Goal: Task Accomplishment & Management: Manage account settings

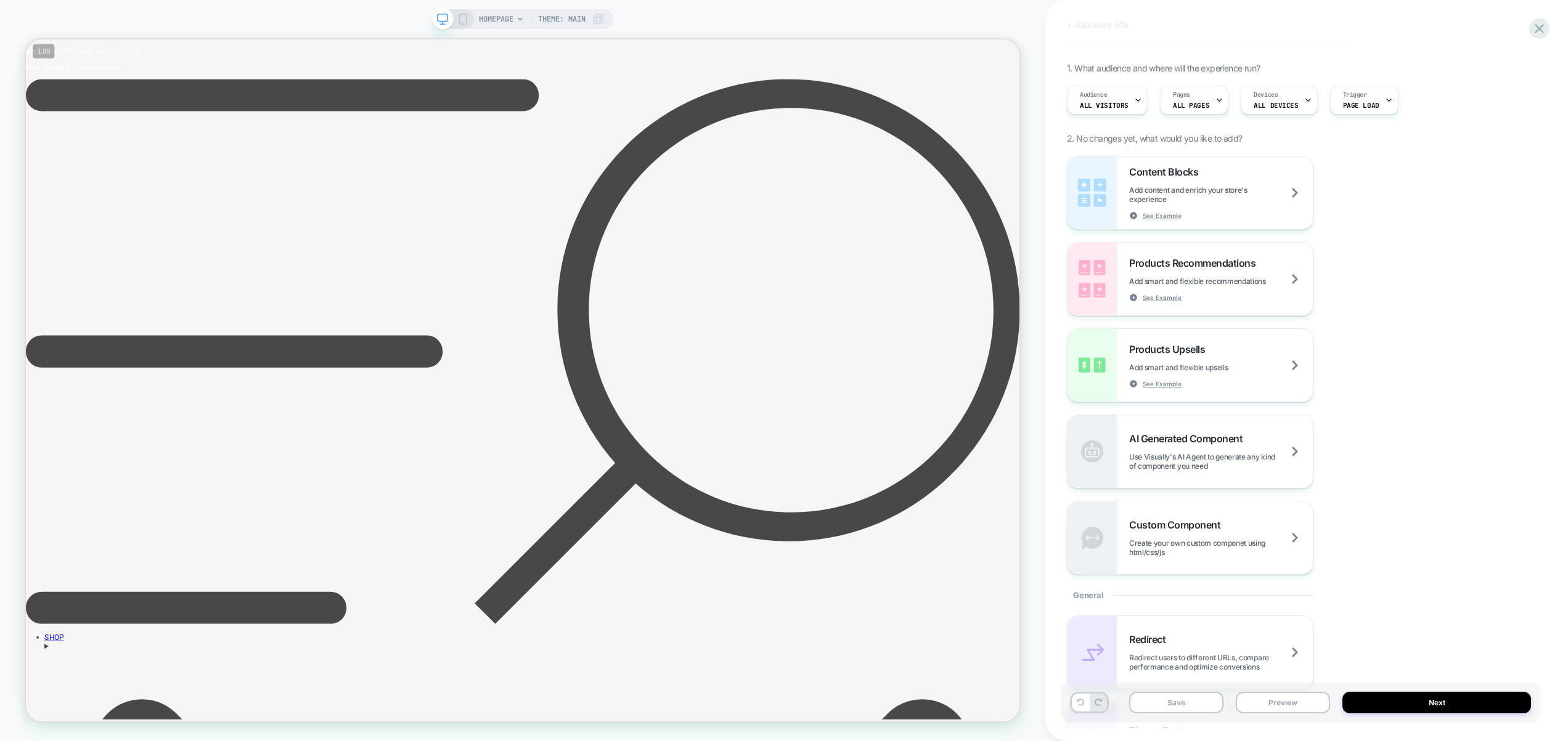
scroll to position [34, 0]
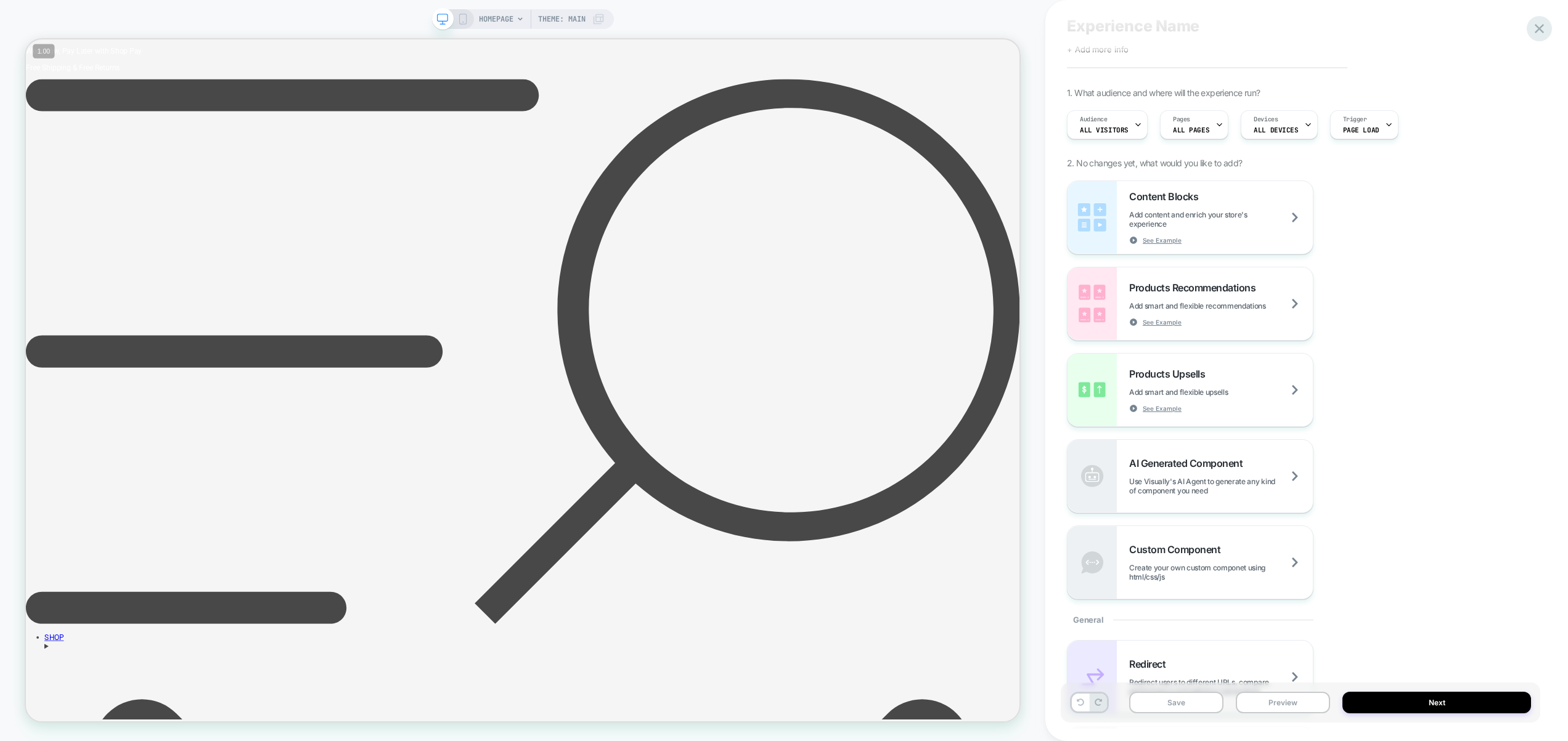
click at [1542, 25] on icon at bounding box center [1540, 28] width 17 height 17
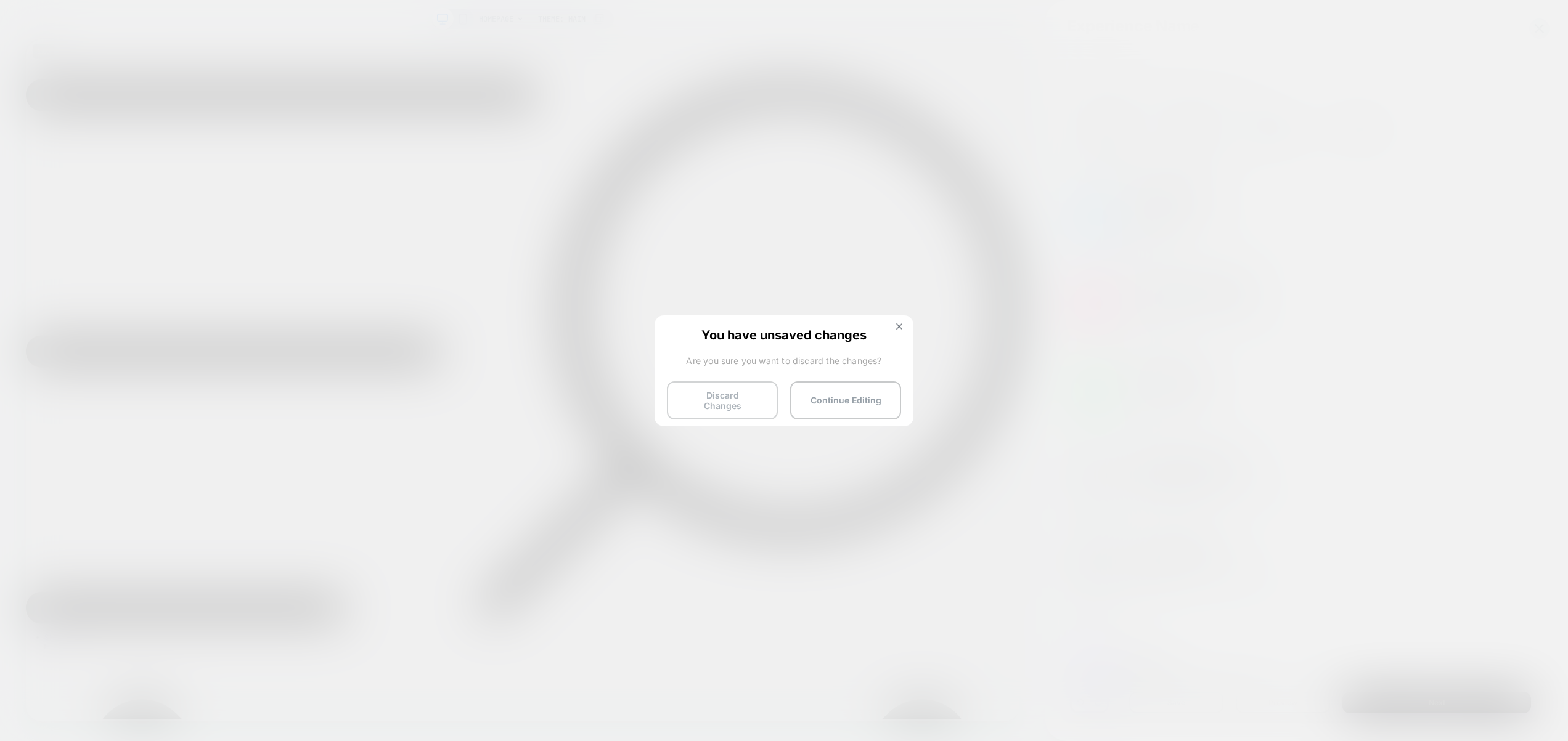
click at [718, 396] on button "Discard Changes" at bounding box center [723, 400] width 111 height 38
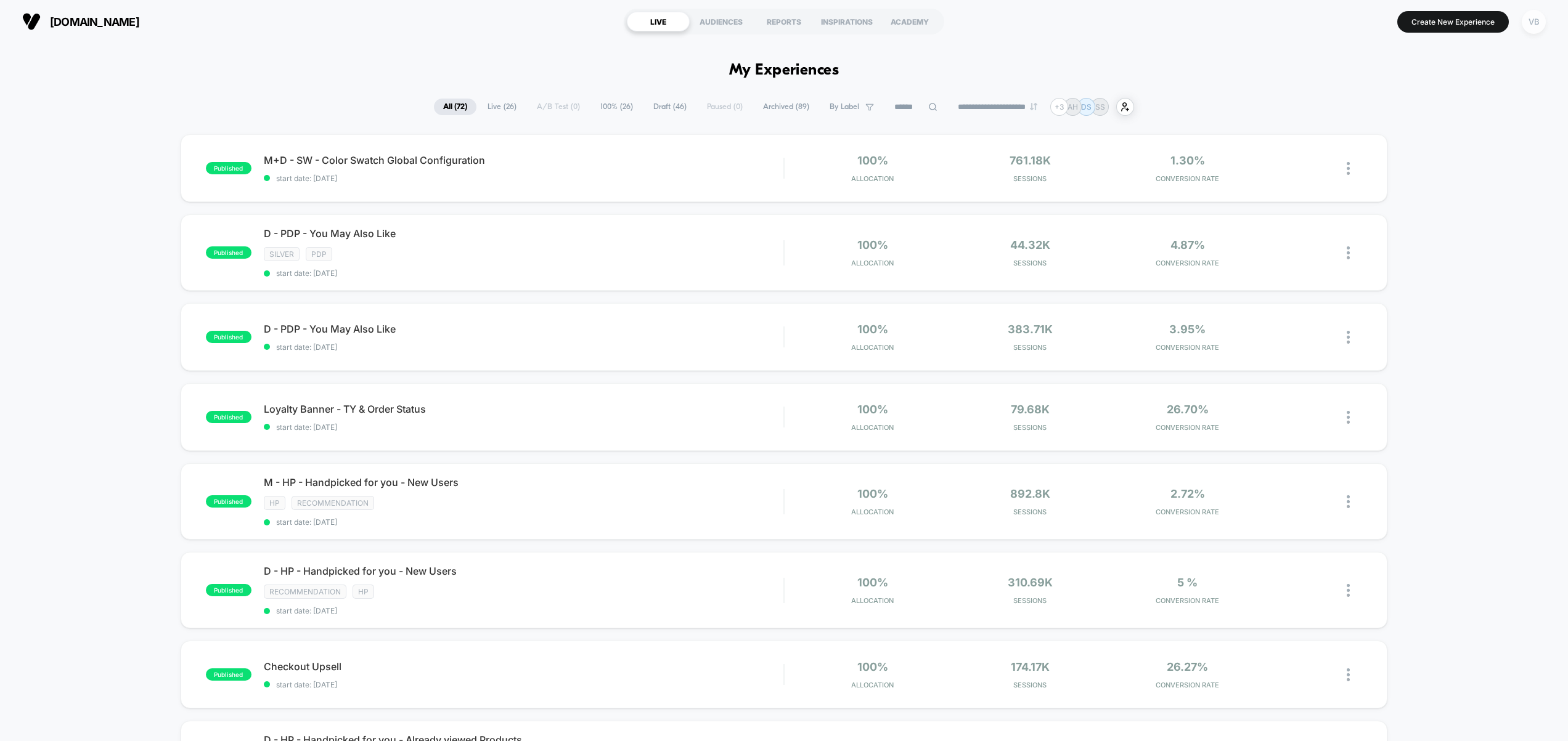
drag, startPoint x: 1534, startPoint y: 24, endPoint x: 1528, endPoint y: 30, distance: 8.5
click at [1533, 24] on div "VB" at bounding box center [1533, 21] width 24 height 24
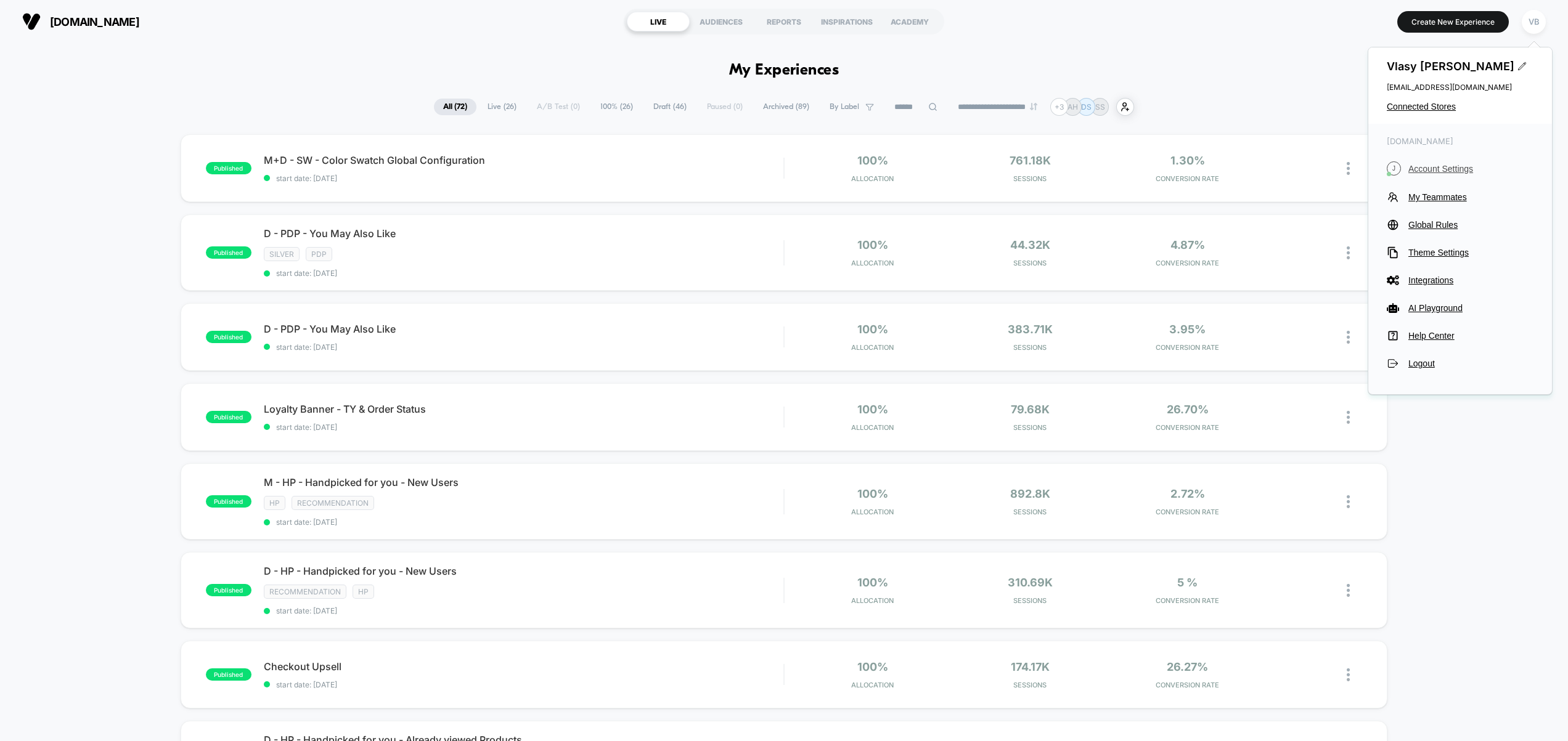
click at [1438, 171] on span "Account Settings" at bounding box center [1471, 168] width 125 height 10
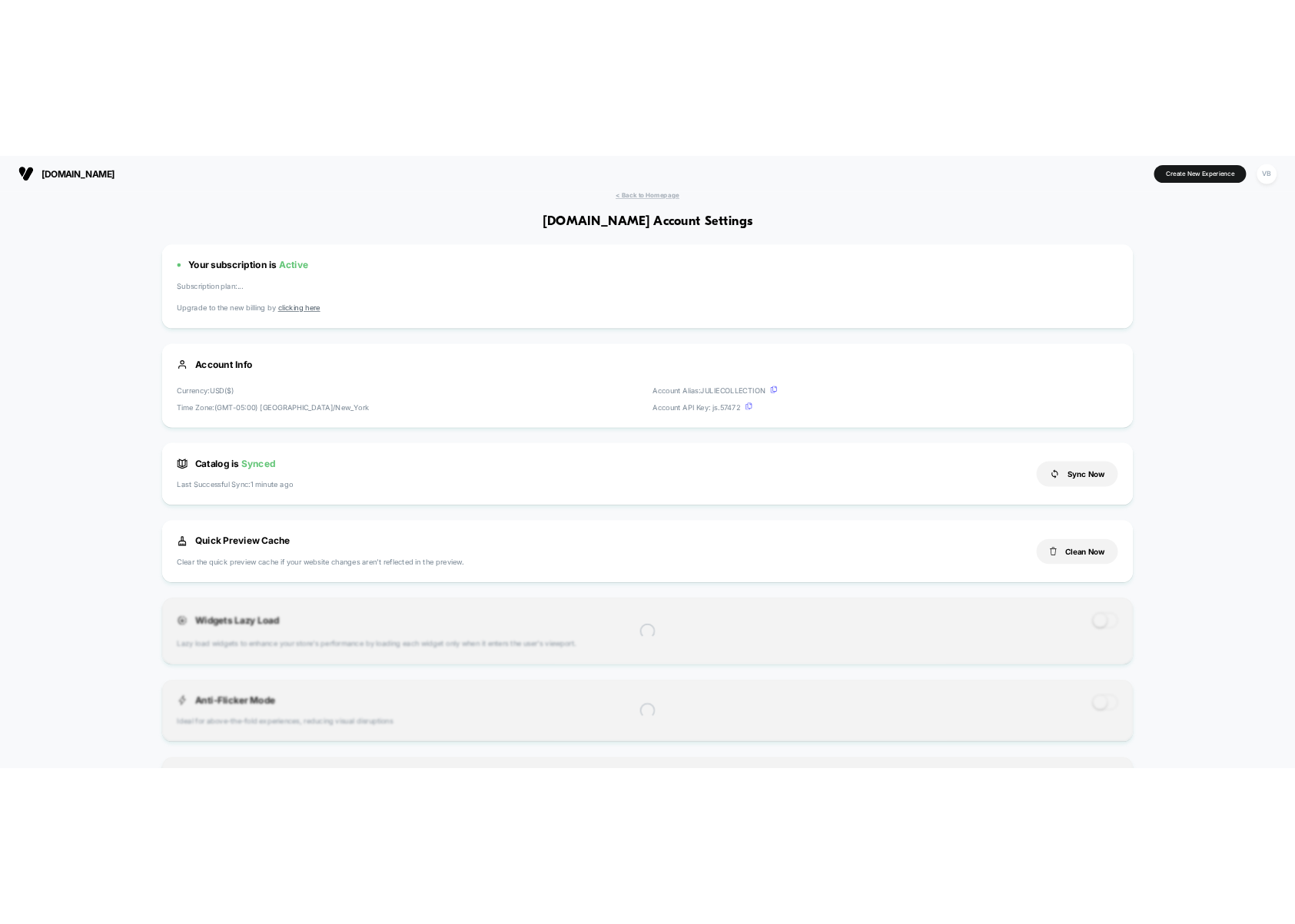
scroll to position [207, 0]
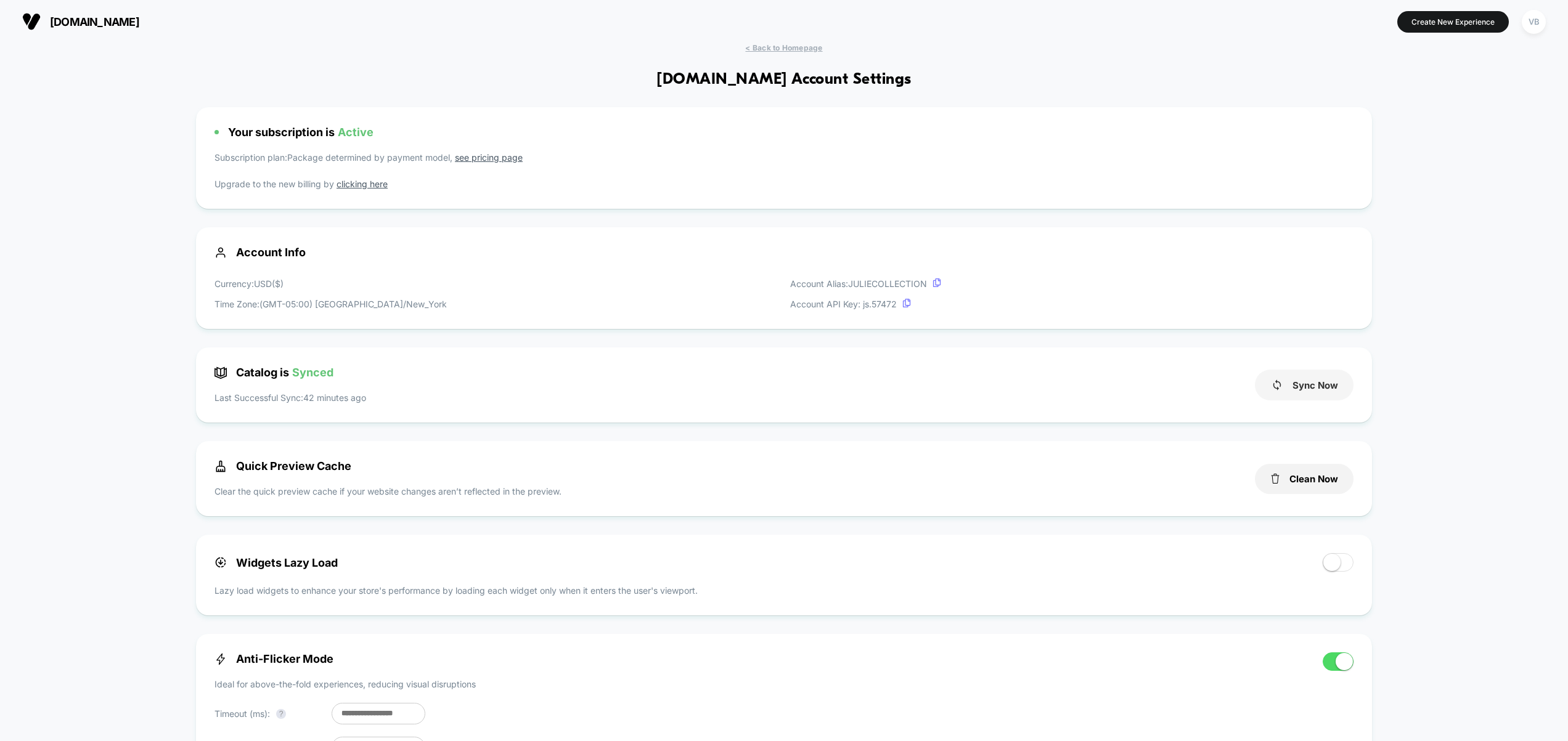
click at [1335, 392] on button "Sync Now" at bounding box center [1304, 385] width 98 height 30
click at [1276, 382] on icon at bounding box center [1277, 385] width 8 height 11
click at [1289, 390] on button "Sync Now" at bounding box center [1304, 385] width 98 height 30
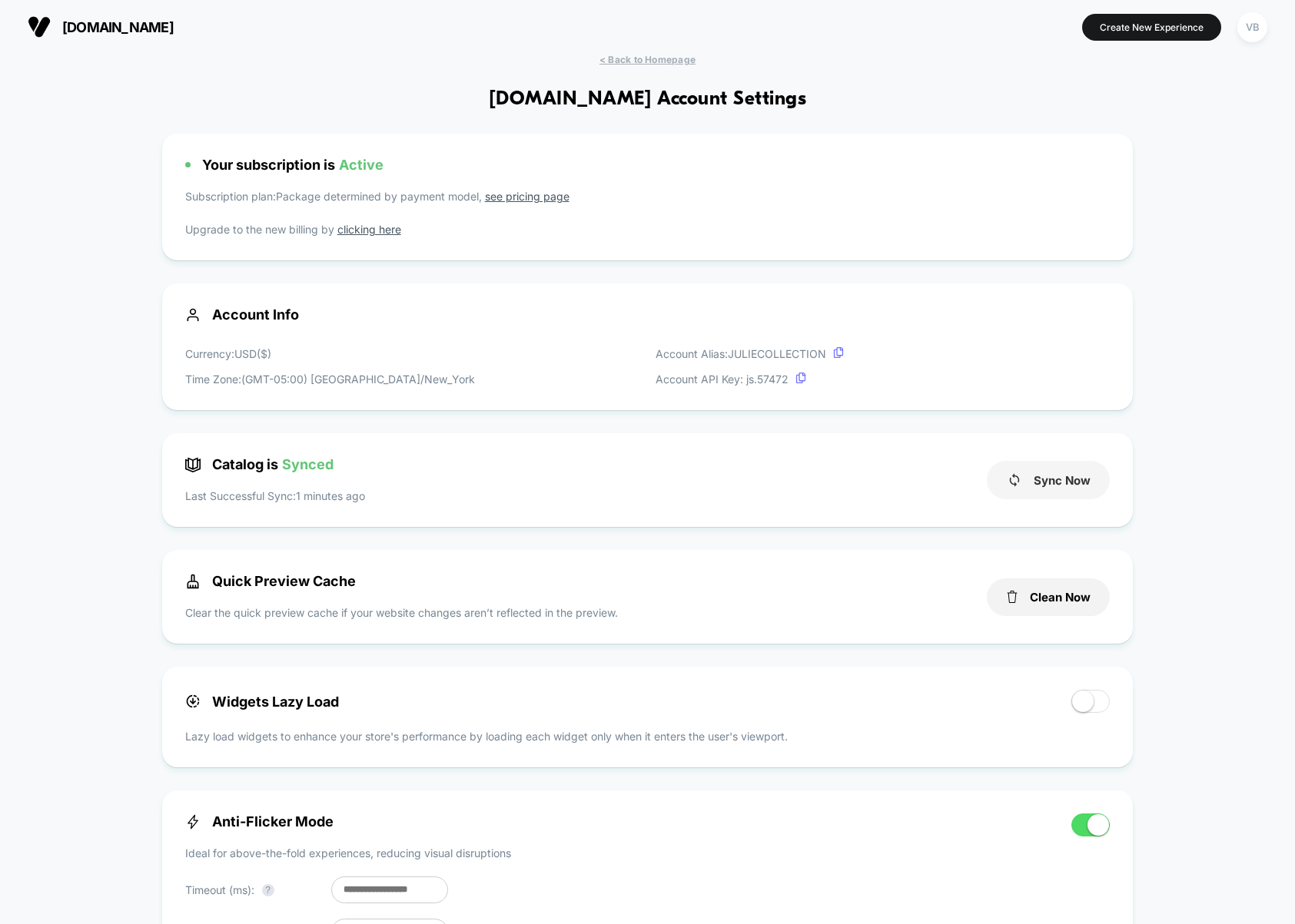
click at [1074, 480] on button "Sync Now" at bounding box center [1048, 480] width 123 height 38
click at [1244, 34] on div "VB" at bounding box center [1252, 27] width 30 height 30
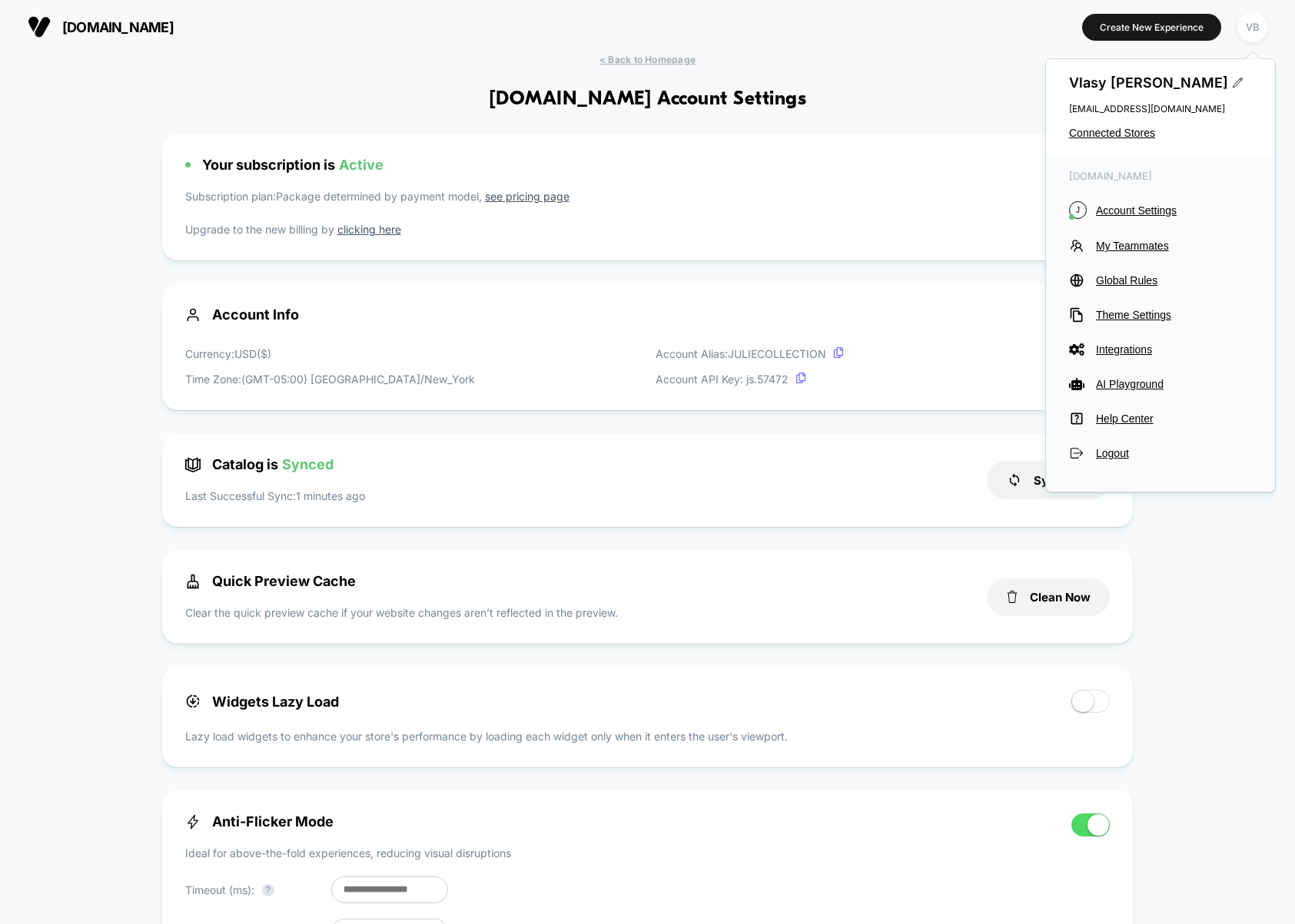
click at [812, 15] on section at bounding box center [648, 27] width 409 height 38
